Goal: Information Seeking & Learning: Learn about a topic

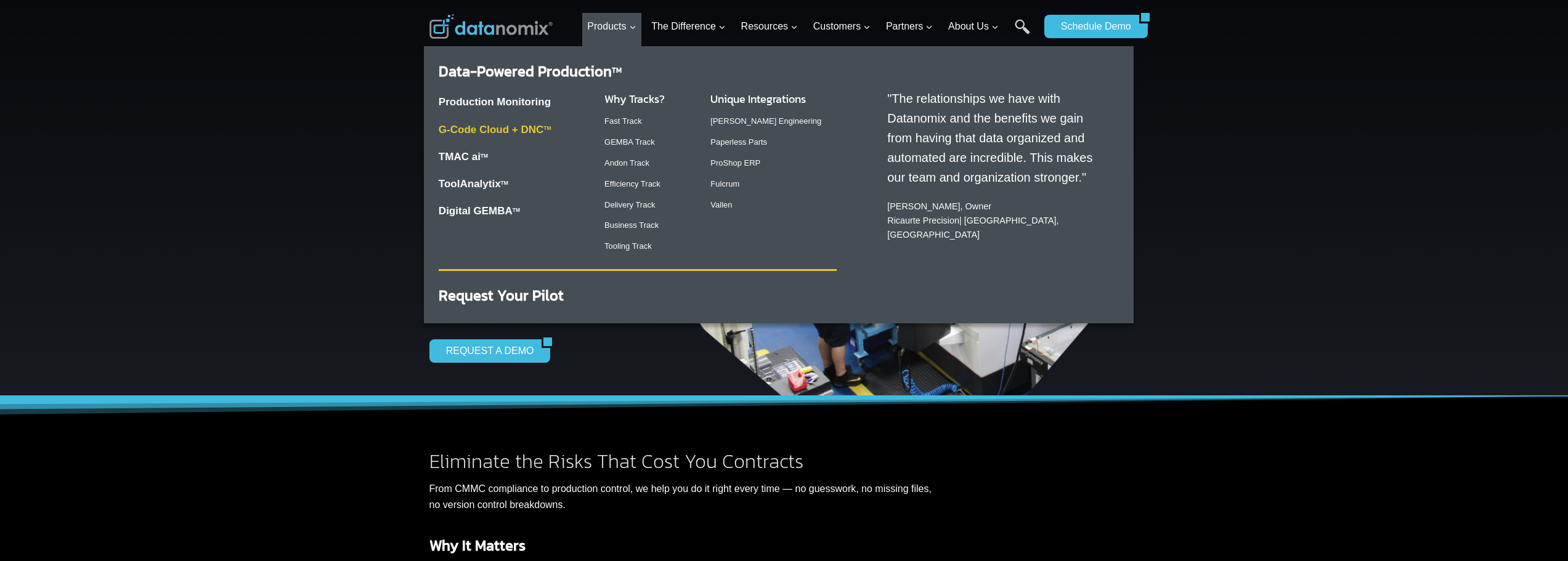
click at [503, 131] on link "G-Code Cloud + DNC TM" at bounding box center [495, 130] width 113 height 12
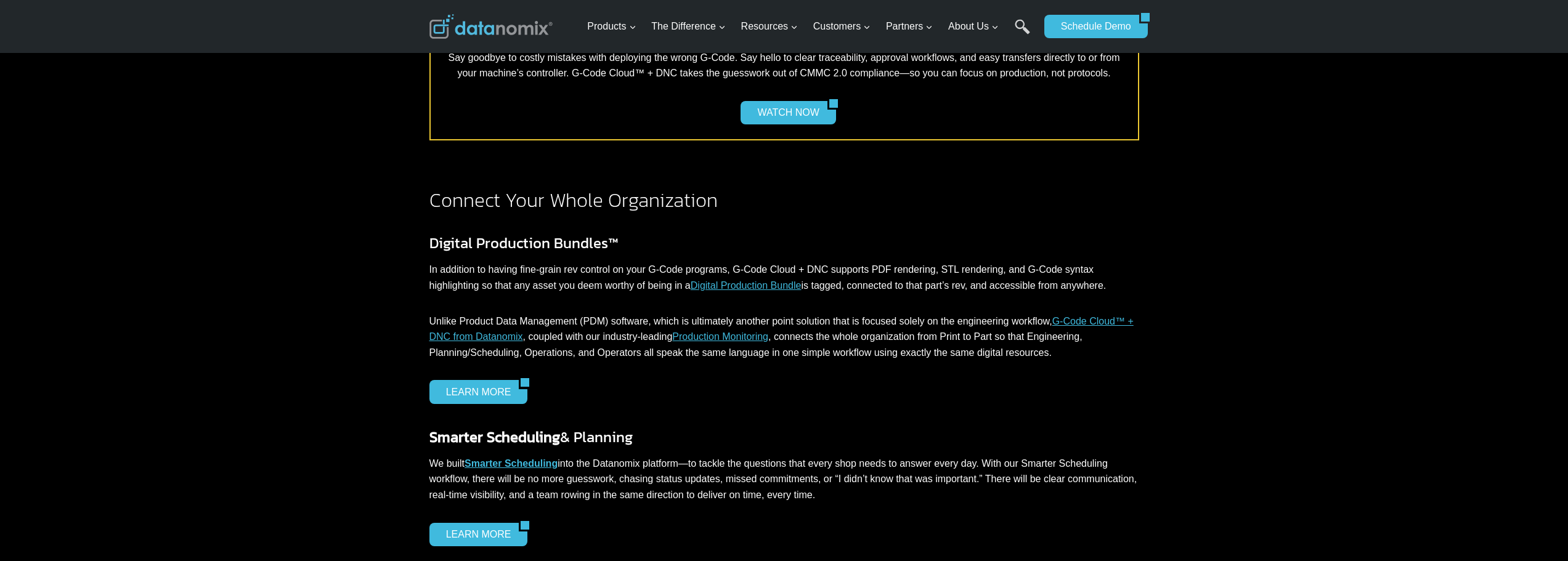
scroll to position [986, 0]
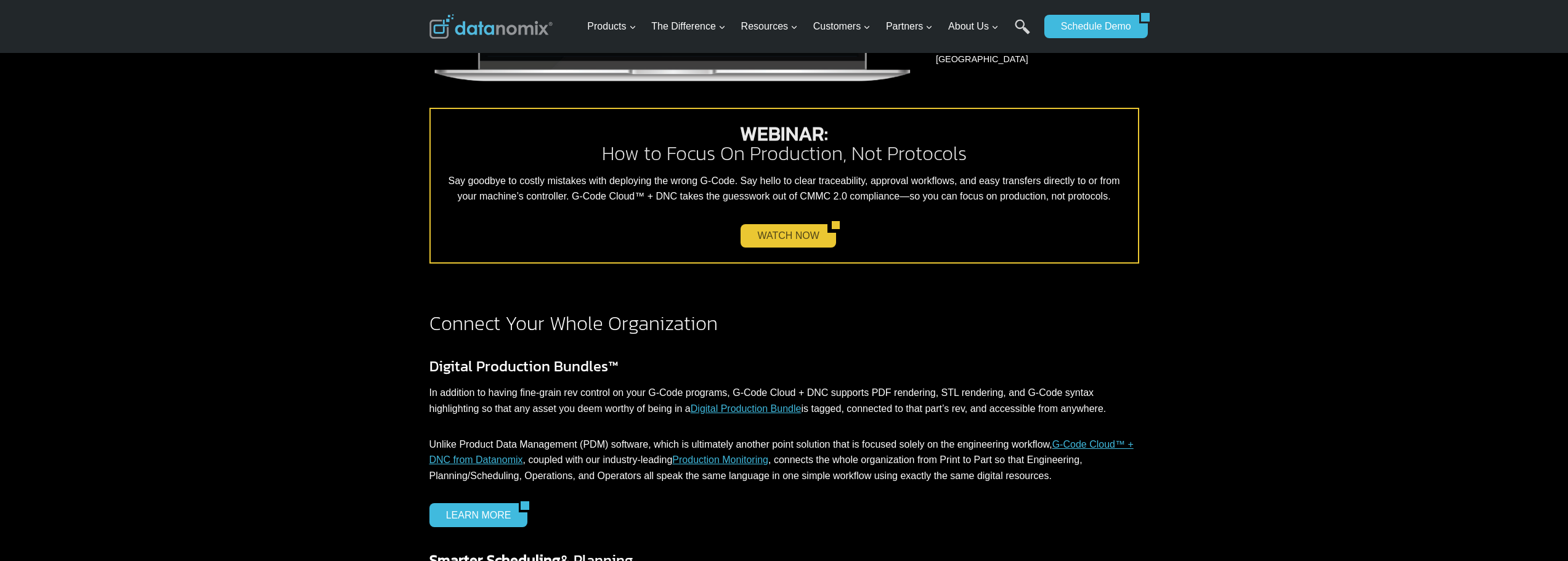
click at [770, 232] on link "WATCH NOW" at bounding box center [784, 235] width 86 height 24
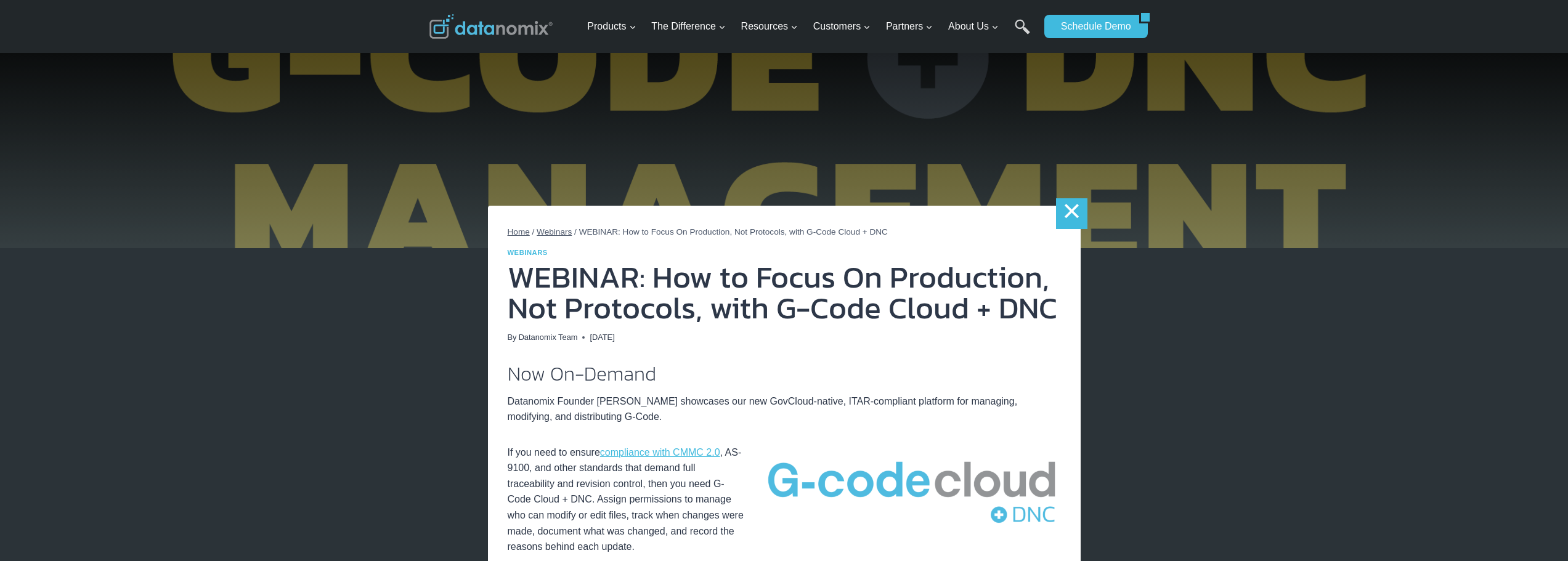
click at [1064, 215] on link "×" at bounding box center [1071, 213] width 31 height 31
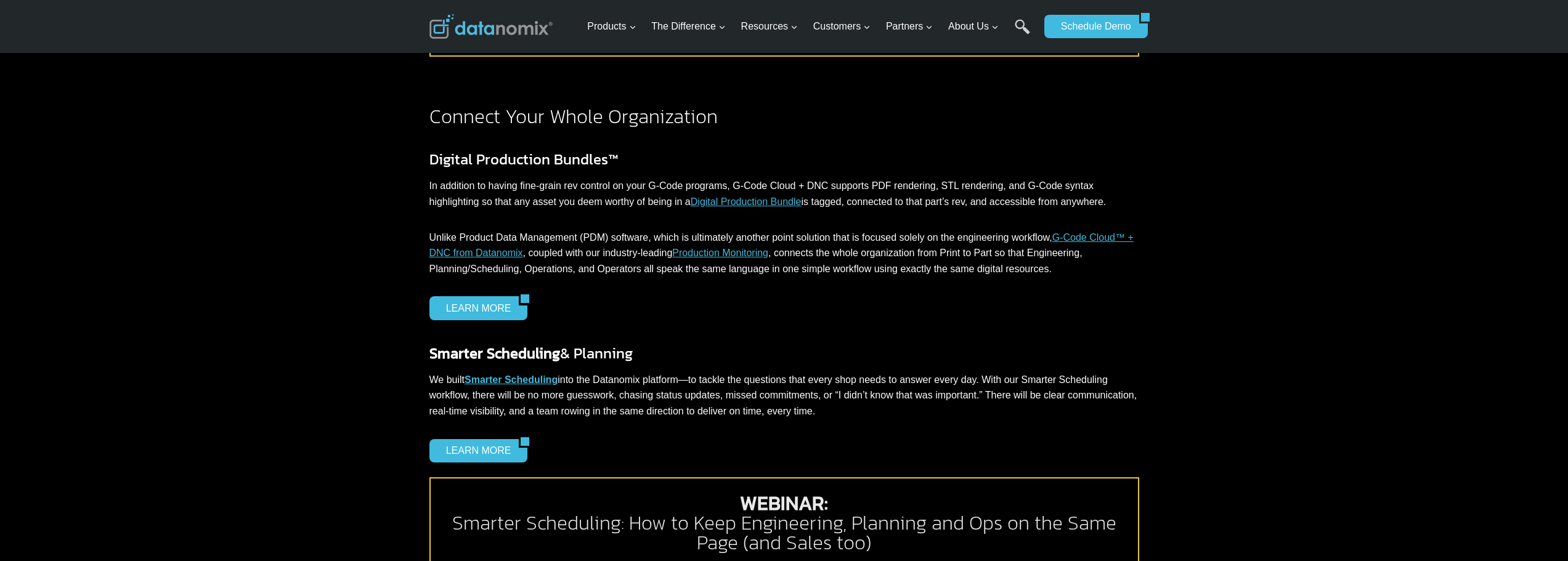
scroll to position [1232, 0]
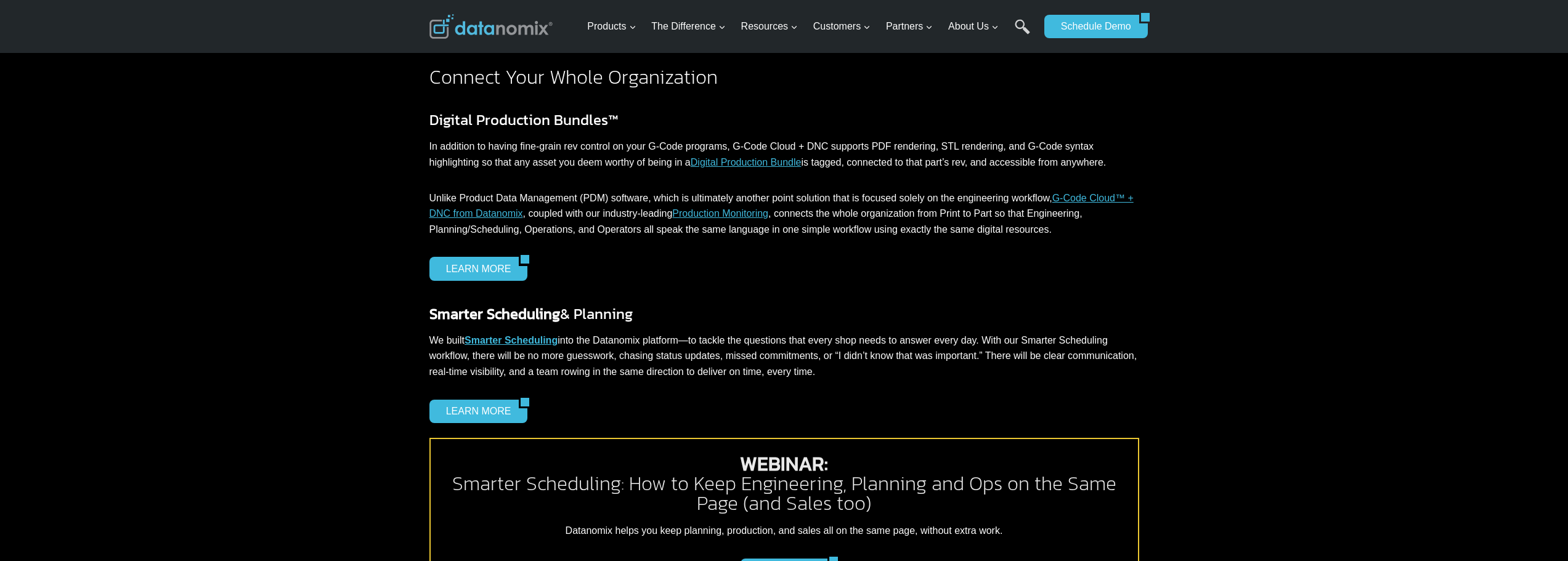
click at [1091, 199] on link "G-Code Cloud™ + DNC from Datanomix" at bounding box center [781, 206] width 704 height 27
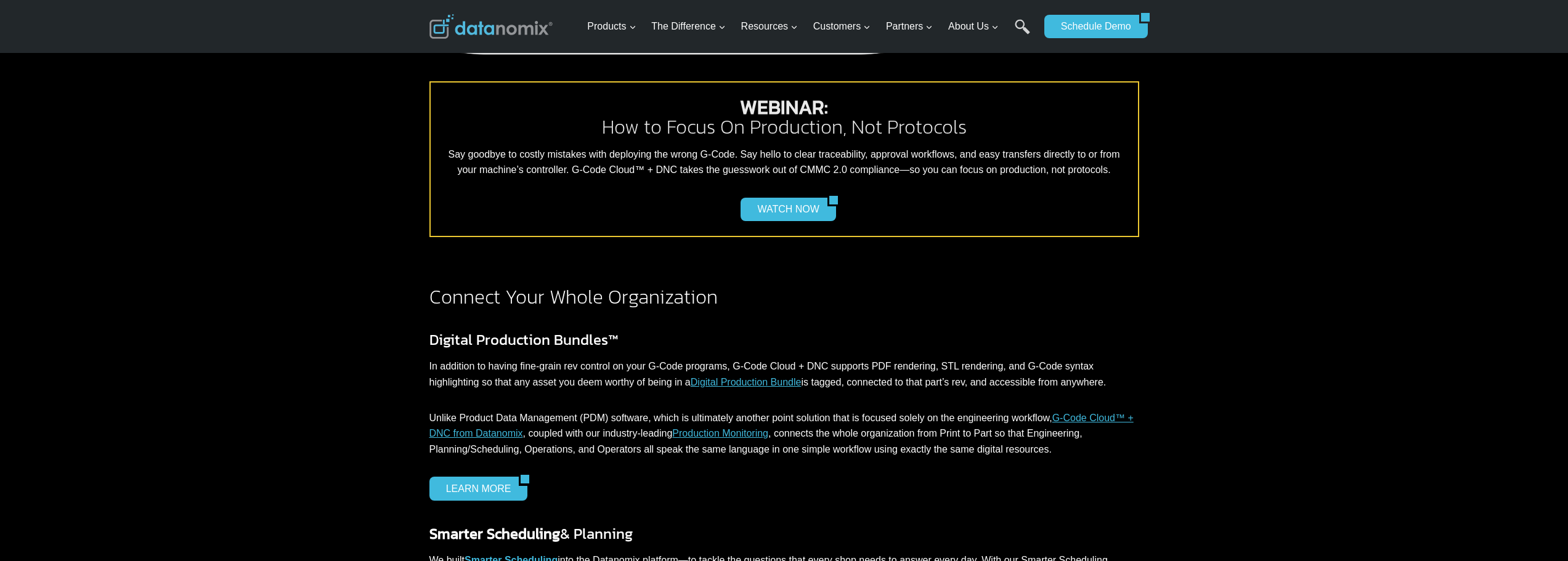
scroll to position [374, 0]
